Goal: Task Accomplishment & Management: Complete application form

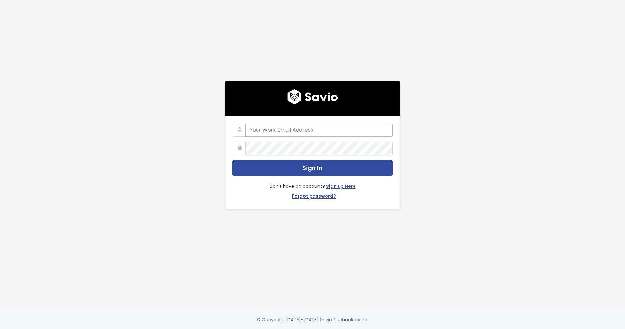
click at [309, 130] on input "email" at bounding box center [318, 129] width 147 height 13
type input "[EMAIL_ADDRESS][DOMAIN_NAME]"
click at [341, 185] on link "Sign up Here" at bounding box center [341, 186] width 30 height 9
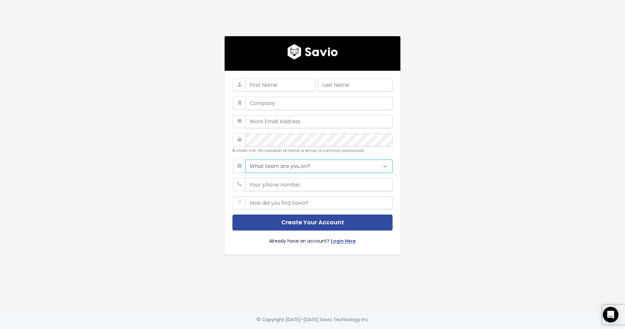
click at [329, 166] on select "What team are you on? Support Product Sales Customer Success Marketing Other" at bounding box center [318, 166] width 147 height 13
select select "SUPPORT"
click at [245, 160] on select "What team are you on? Support Product Sales Customer Success Marketing Other" at bounding box center [318, 166] width 147 height 13
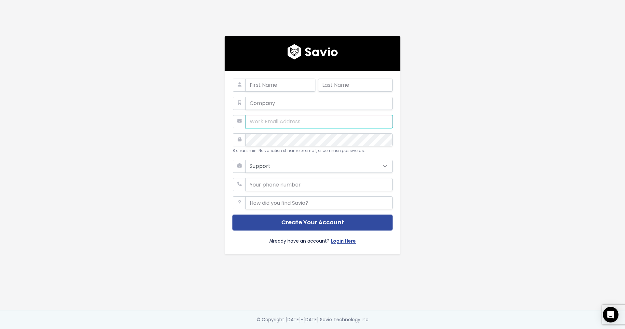
click at [304, 123] on input "email" at bounding box center [318, 121] width 147 height 13
click at [419, 96] on div "8 chars min. No variation of name or email, or common passwords. What team are …" at bounding box center [312, 155] width 371 height 310
